Goal: Task Accomplishment & Management: Complete application form

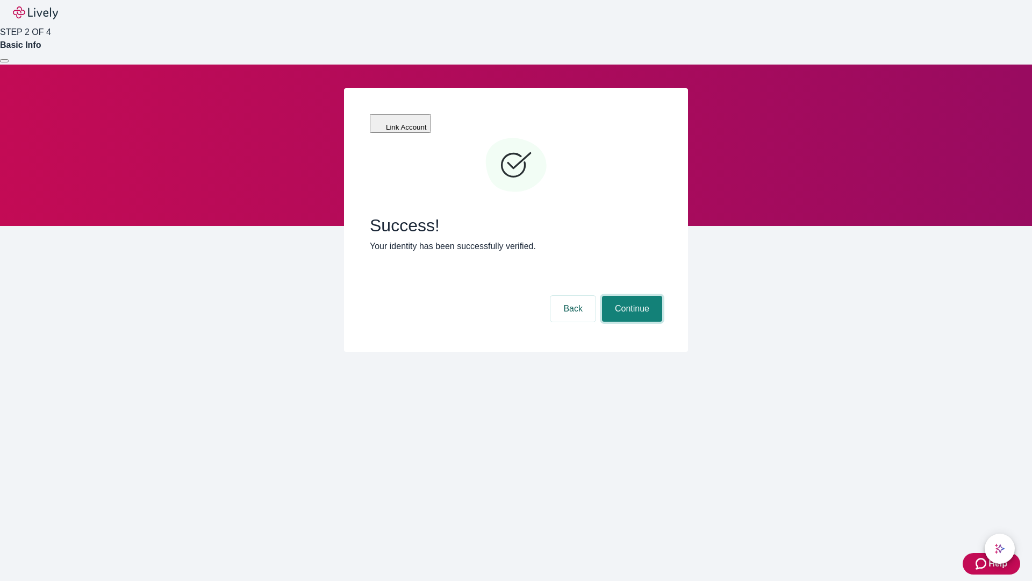
click at [631, 296] on button "Continue" at bounding box center [632, 309] width 60 height 26
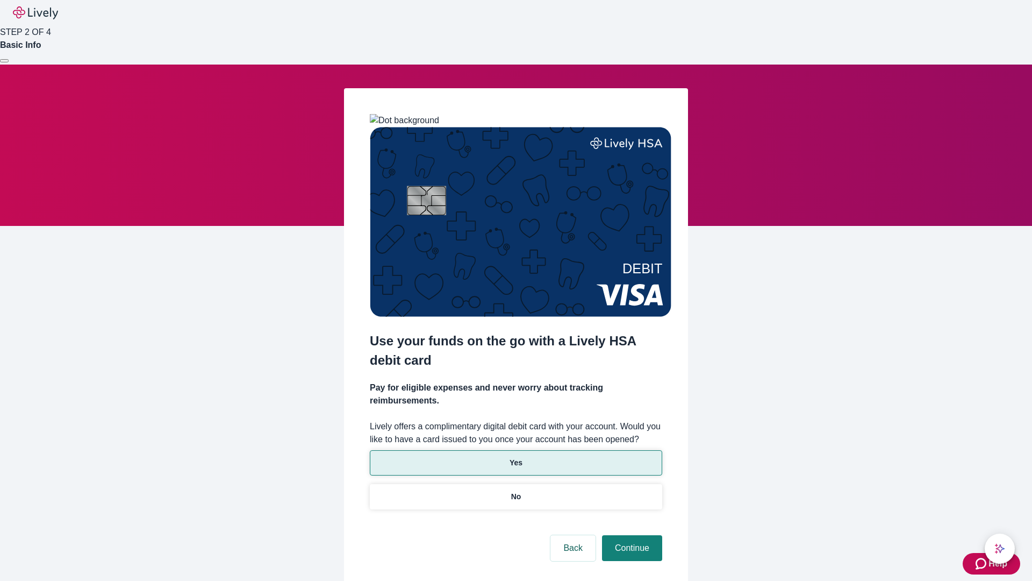
click at [516, 457] on p "Yes" at bounding box center [516, 462] width 13 height 11
click at [631, 535] on button "Continue" at bounding box center [632, 548] width 60 height 26
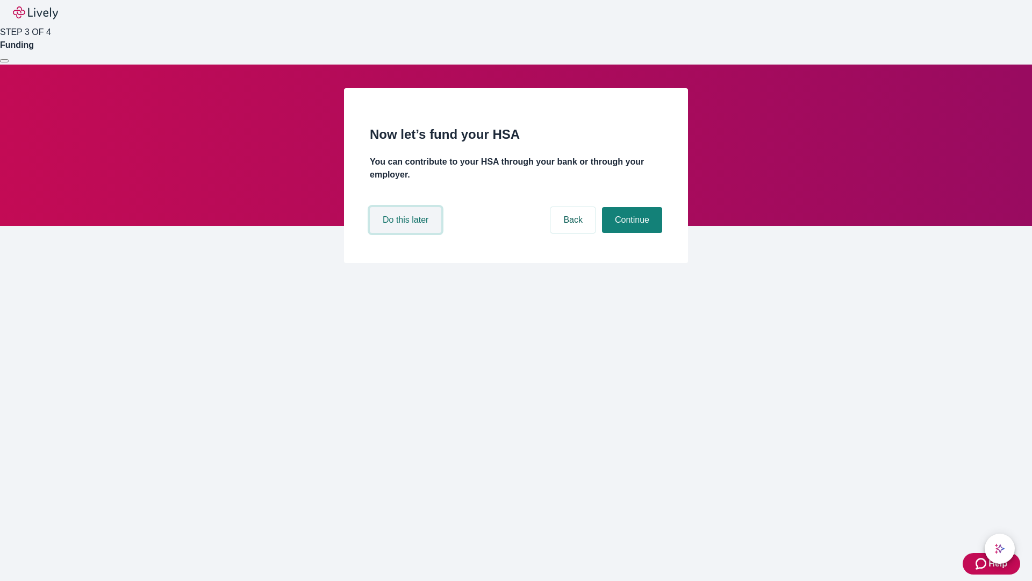
click at [407, 233] on button "Do this later" at bounding box center [406, 220] width 72 height 26
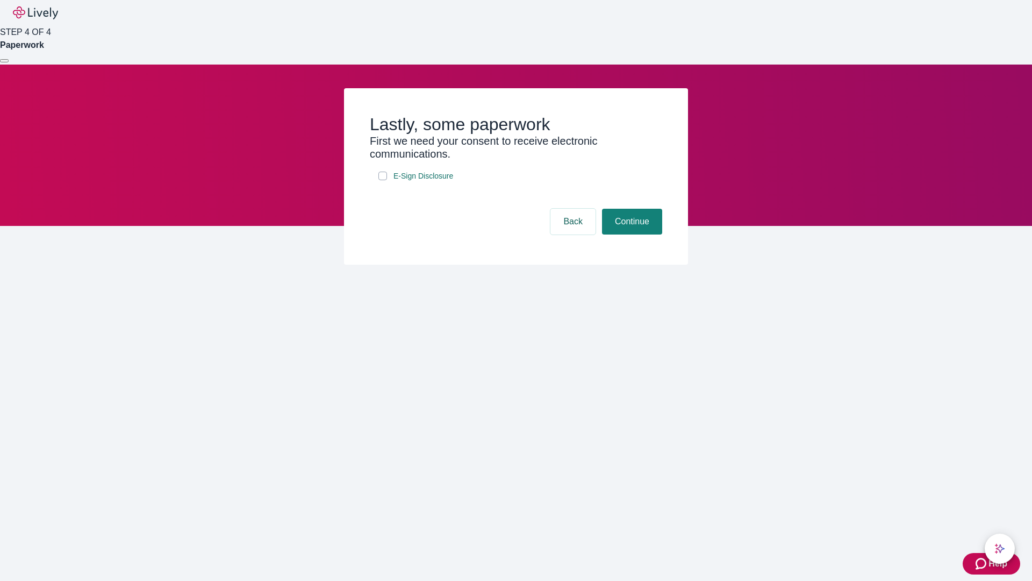
click at [383, 180] on input "E-Sign Disclosure" at bounding box center [383, 176] width 9 height 9
checkbox input "true"
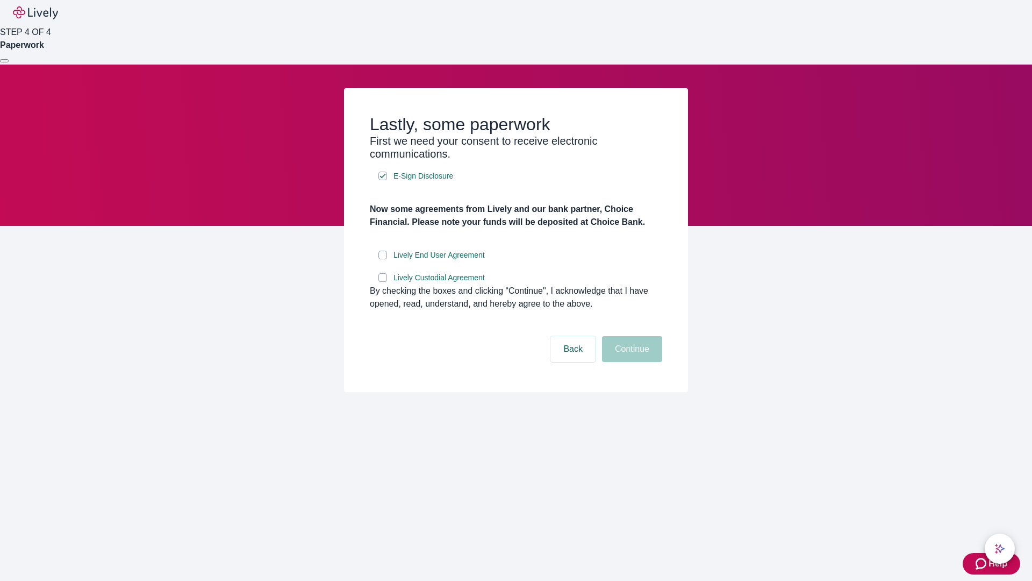
click at [383, 259] on input "Lively End User Agreement" at bounding box center [383, 255] width 9 height 9
checkbox input "true"
click at [383, 282] on input "Lively Custodial Agreement" at bounding box center [383, 277] width 9 height 9
checkbox input "true"
click at [631, 362] on button "Continue" at bounding box center [632, 349] width 60 height 26
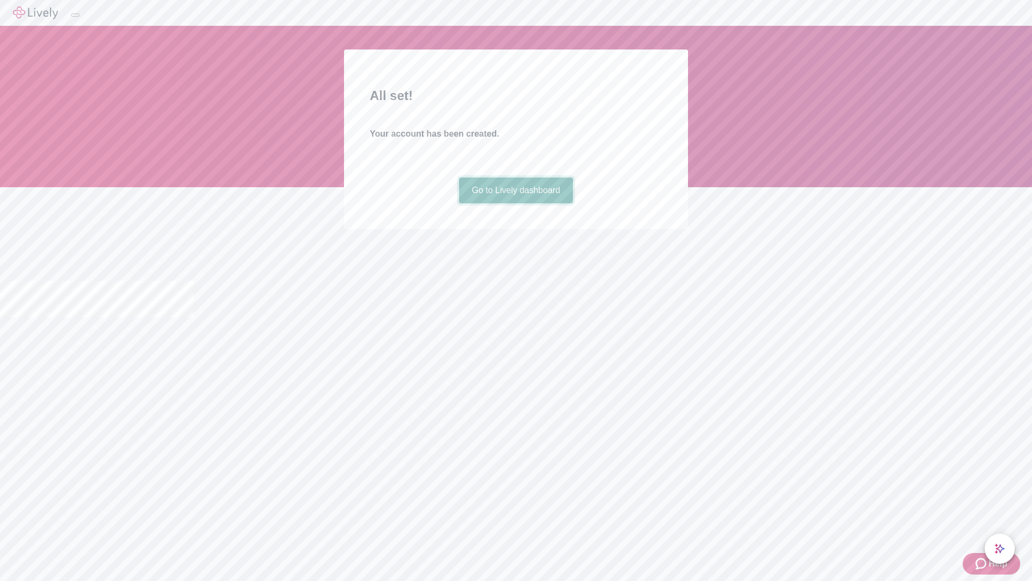
click at [516, 203] on link "Go to Lively dashboard" at bounding box center [516, 190] width 115 height 26
